Goal: Transaction & Acquisition: Book appointment/travel/reservation

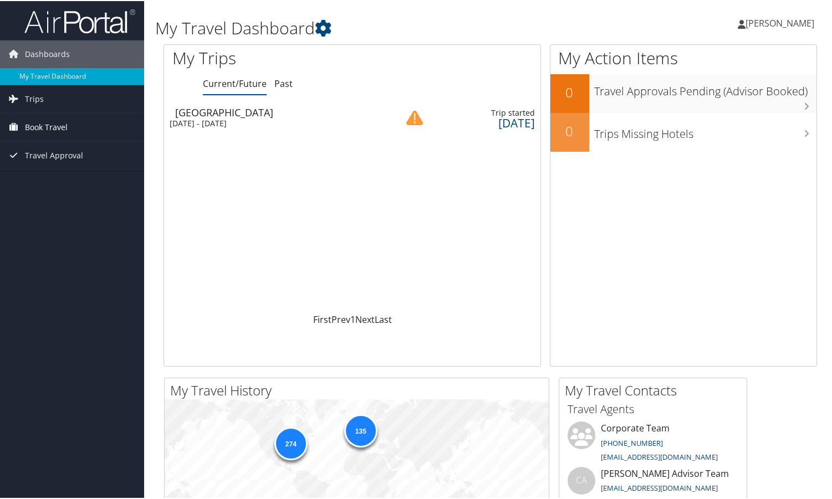
click at [39, 122] on span "Book Travel" at bounding box center [46, 126] width 43 height 28
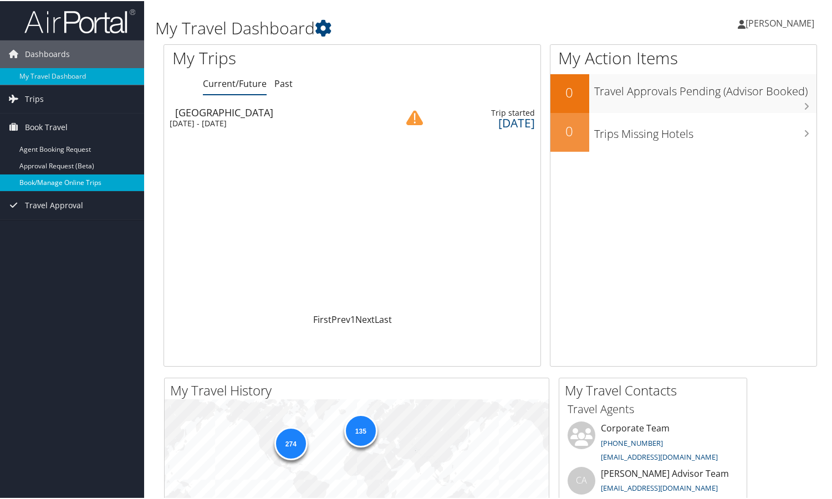
click at [76, 180] on link "Book/Manage Online Trips" at bounding box center [72, 181] width 144 height 17
